Goal: Check status: Check status

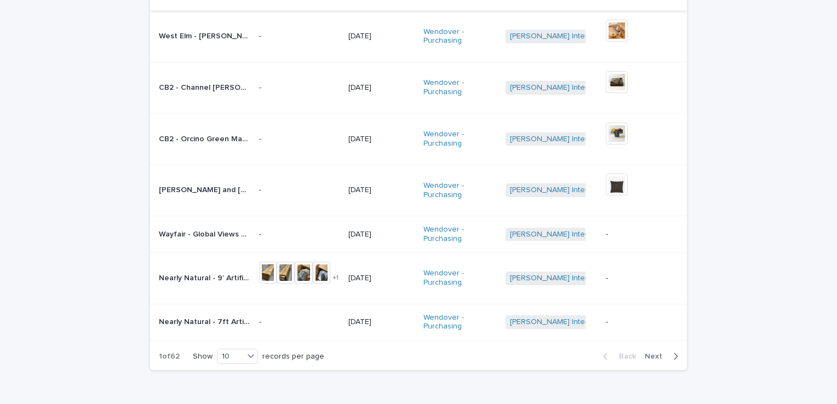
scroll to position [329, 0]
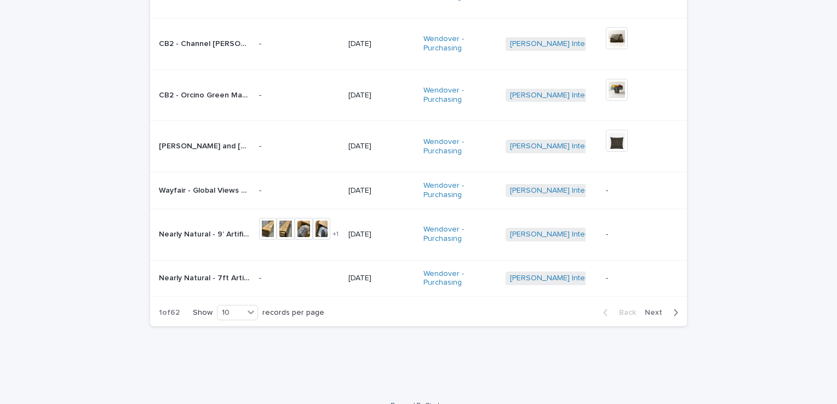
click at [20, 140] on div "Loading... Saving… Loading... Saving… Received Items Name Item Photo(s) Receive…" at bounding box center [418, 61] width 837 height 657
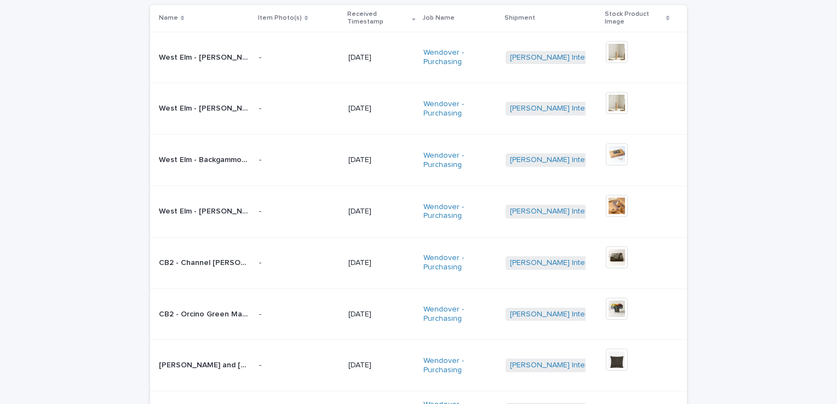
scroll to position [0, 0]
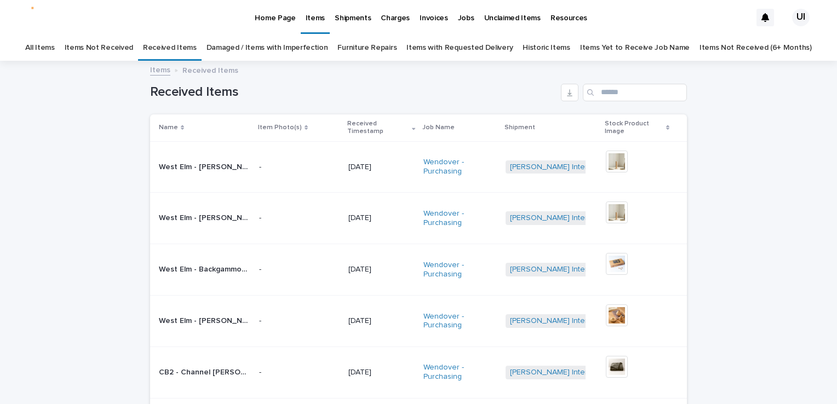
click at [25, 192] on div "Loading... Saving… Loading... Saving… Received Items Name Item Photo(s) Receive…" at bounding box center [418, 390] width 837 height 657
click at [56, 194] on div "Loading... Saving… Loading... Saving… Received Items Name Item Photo(s) Receive…" at bounding box center [418, 390] width 837 height 657
